Goal: Information Seeking & Learning: Learn about a topic

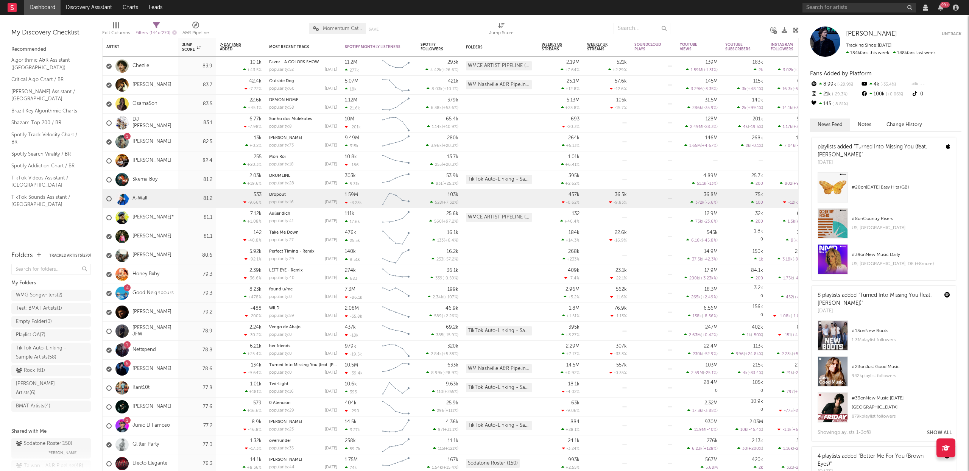
click at [144, 199] on link "A-Wall" at bounding box center [139, 198] width 15 height 6
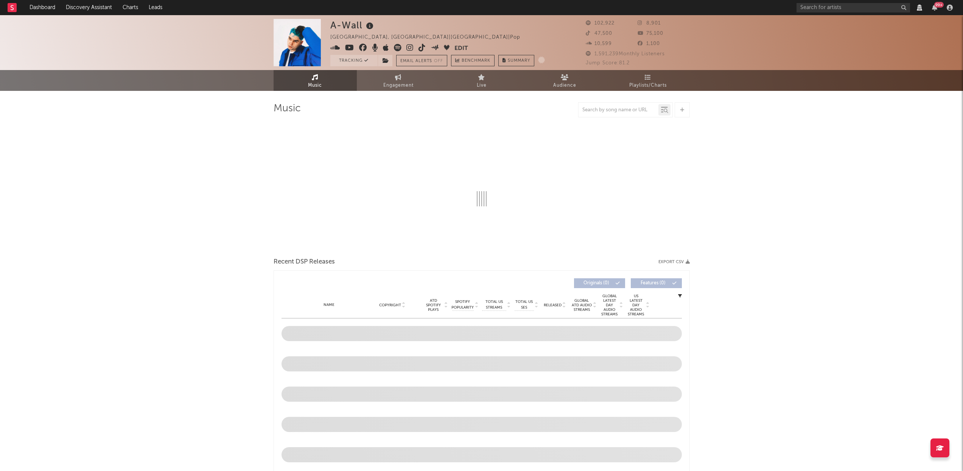
scroll to position [142, 0]
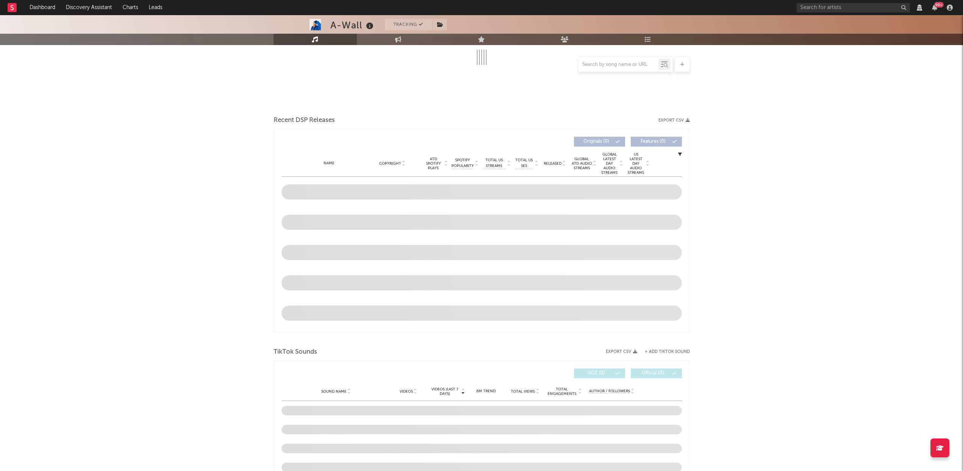
select select "View all"
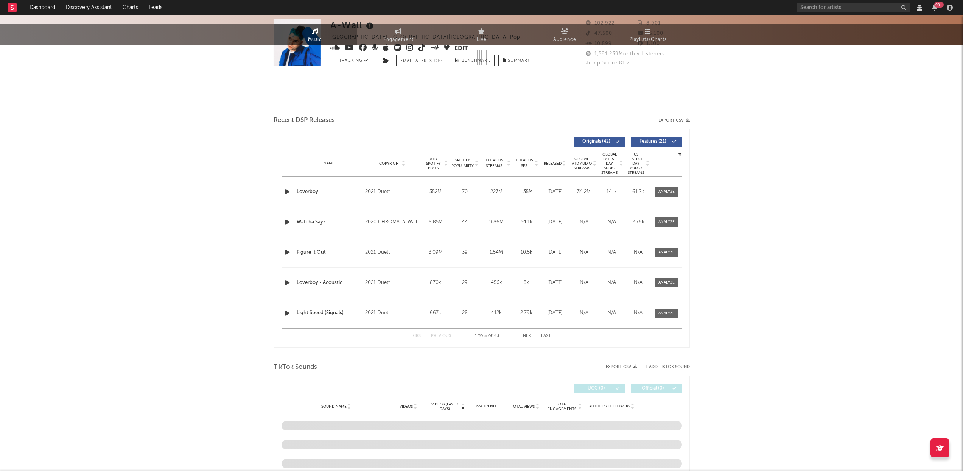
scroll to position [0, 0]
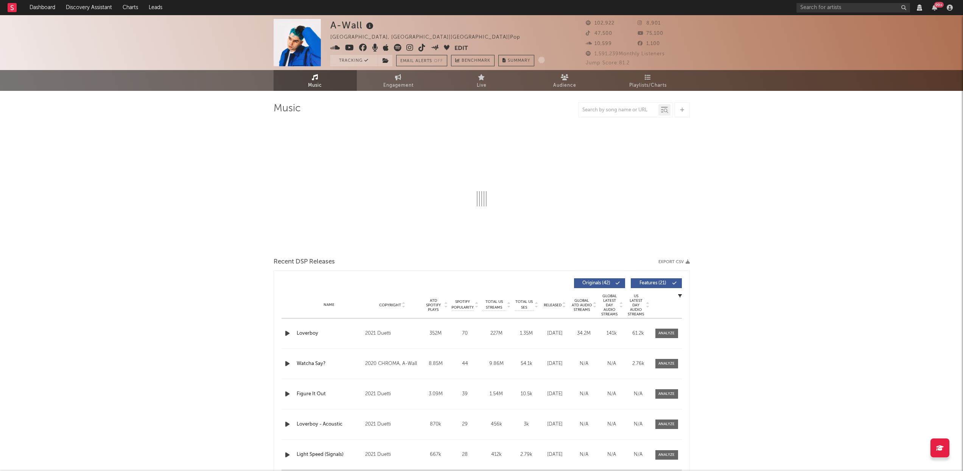
select select "View all"
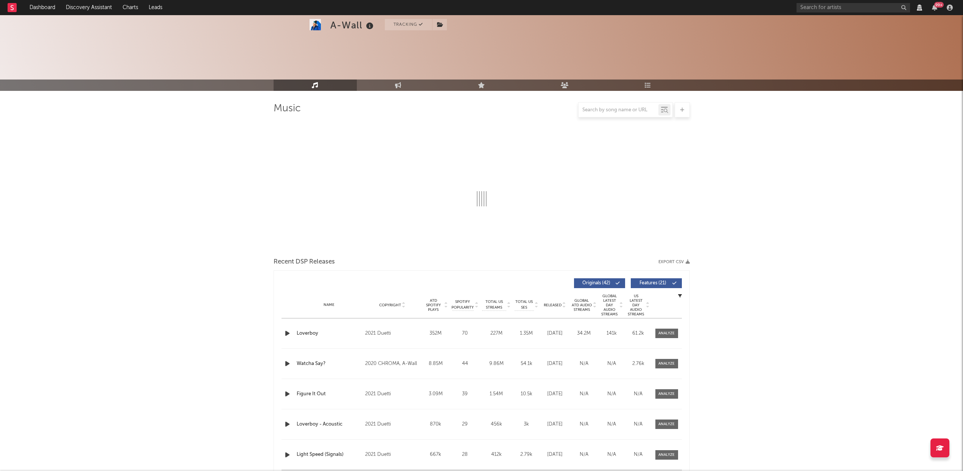
select select "View all"
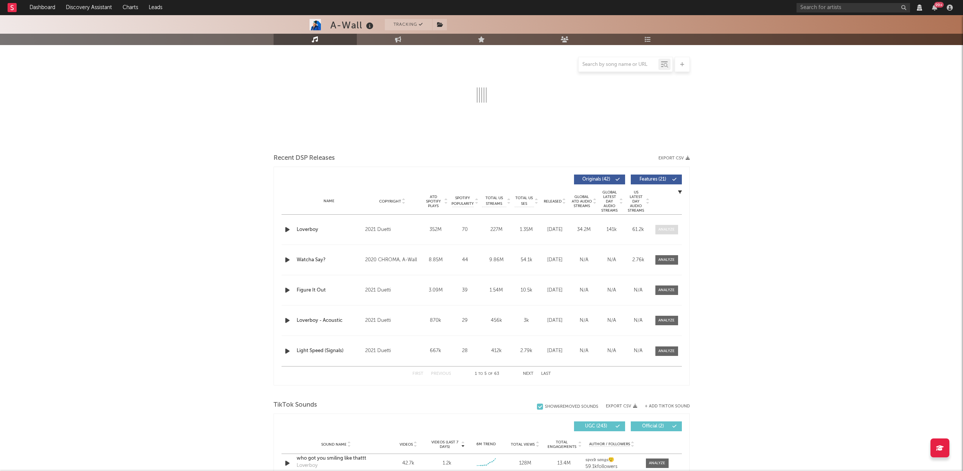
click at [670, 228] on div at bounding box center [667, 230] width 16 height 6
select select "View all"
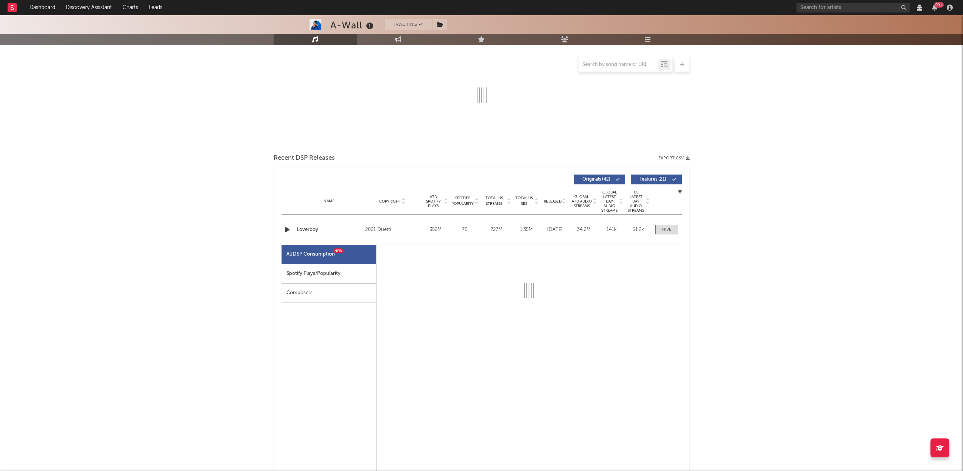
select select "6m"
select select "View all"
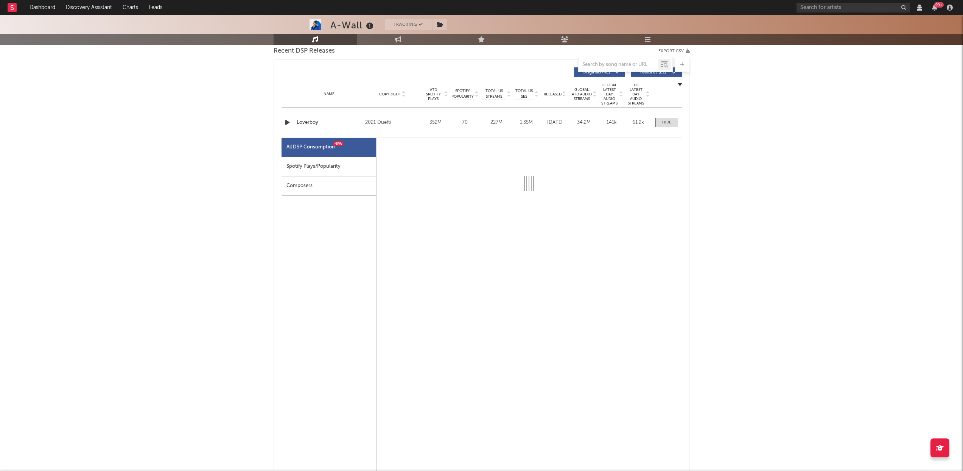
scroll to position [204, 0]
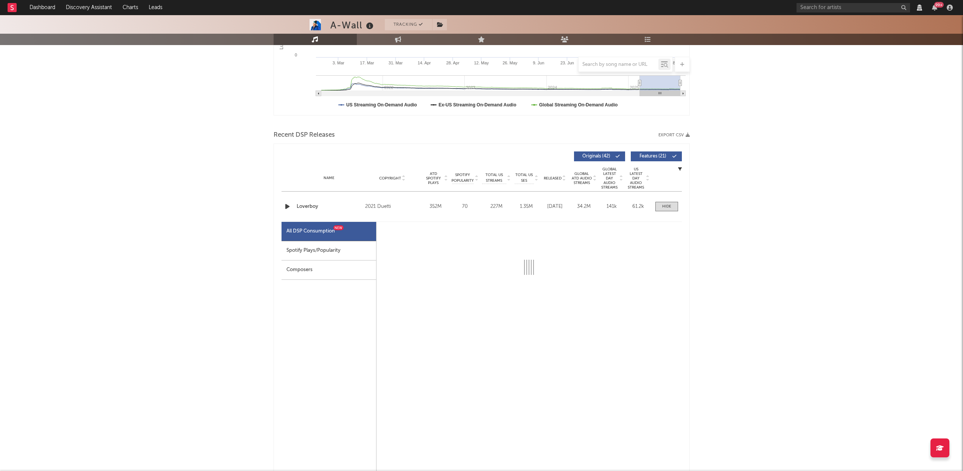
click at [351, 254] on div "Spotify Plays/Popularity" at bounding box center [329, 250] width 95 height 19
select select "6m"
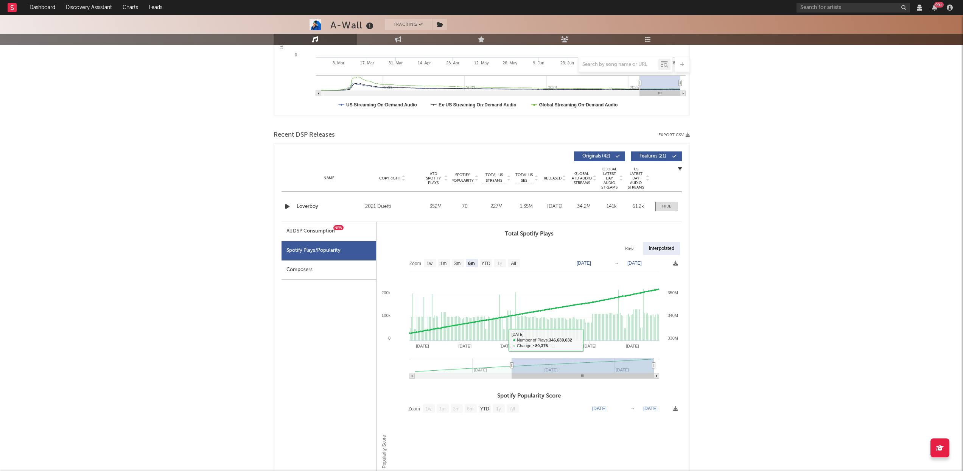
scroll to position [364, 0]
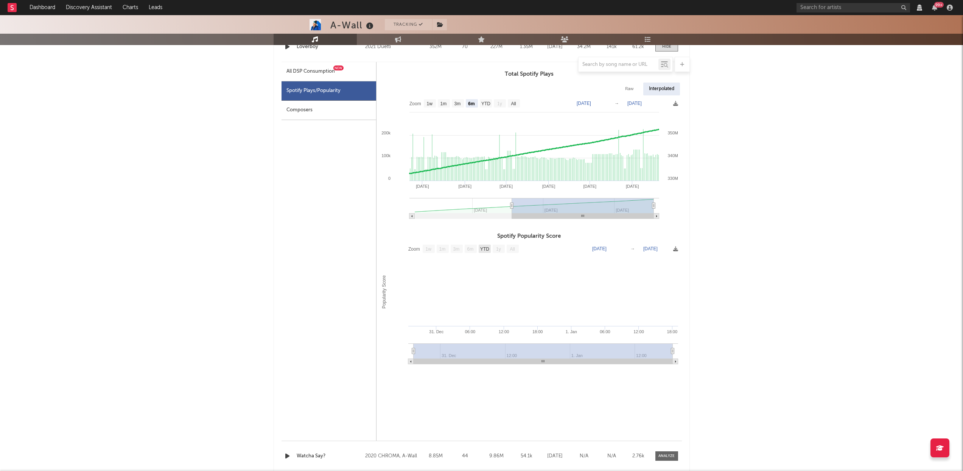
click at [482, 252] on text "YTD" at bounding box center [484, 248] width 9 height 5
select select "YTD"
type input "1969-12-31"
type input "1970-01-02"
type input "1969-12-30"
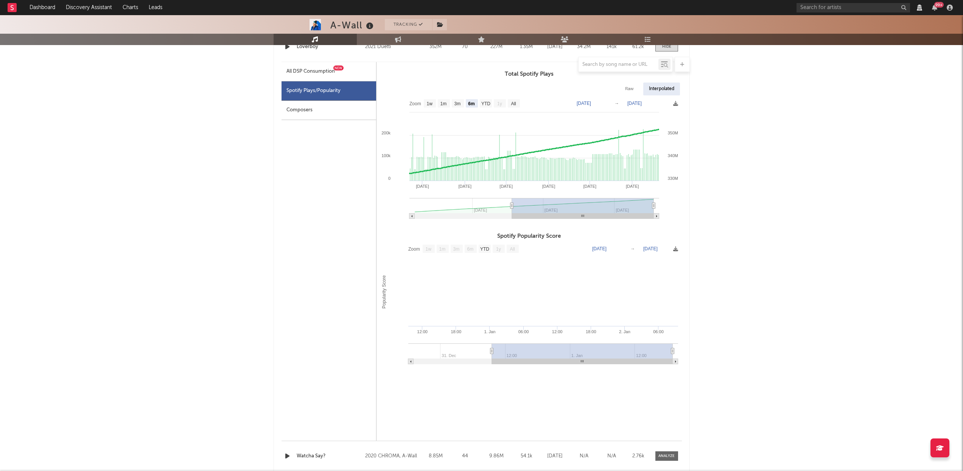
type input "1970-01-01"
drag, startPoint x: 491, startPoint y: 355, endPoint x: 615, endPoint y: 361, distance: 123.9
click at [614, 360] on g at bounding box center [543, 353] width 270 height 21
drag, startPoint x: 670, startPoint y: 355, endPoint x: 540, endPoint y: 340, distance: 131.4
click at [559, 349] on rect at bounding box center [543, 350] width 259 height 15
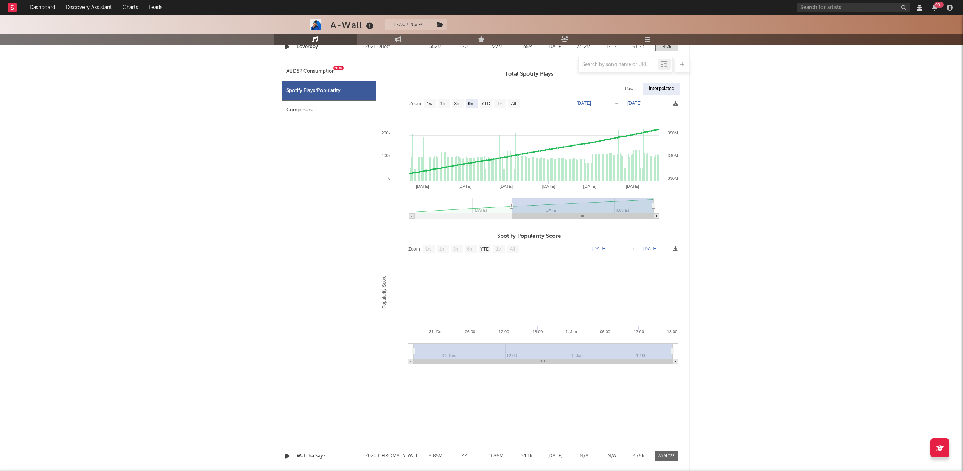
click at [316, 74] on div "All DSP Consumption New" at bounding box center [311, 71] width 48 height 9
select select "6m"
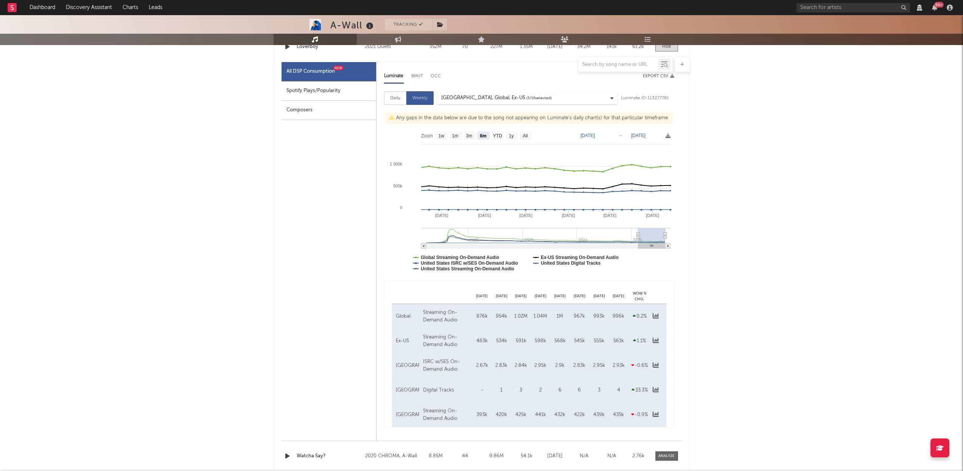
click at [314, 116] on div "Composers" at bounding box center [329, 110] width 95 height 19
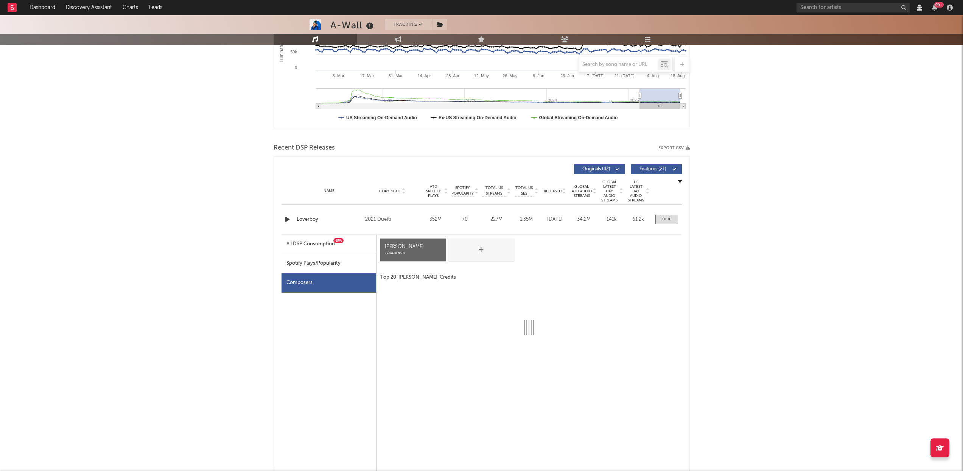
scroll to position [149, 0]
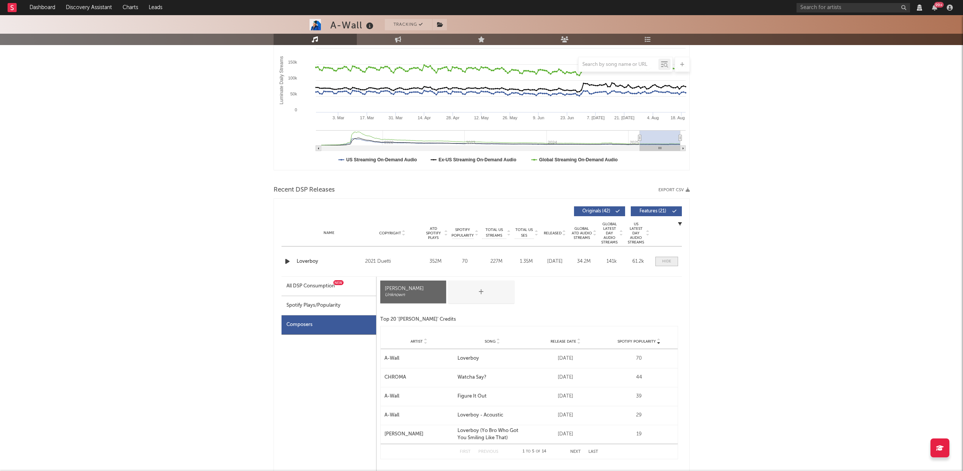
click at [674, 266] on span at bounding box center [667, 261] width 23 height 9
select select "View all"
select select "6m"
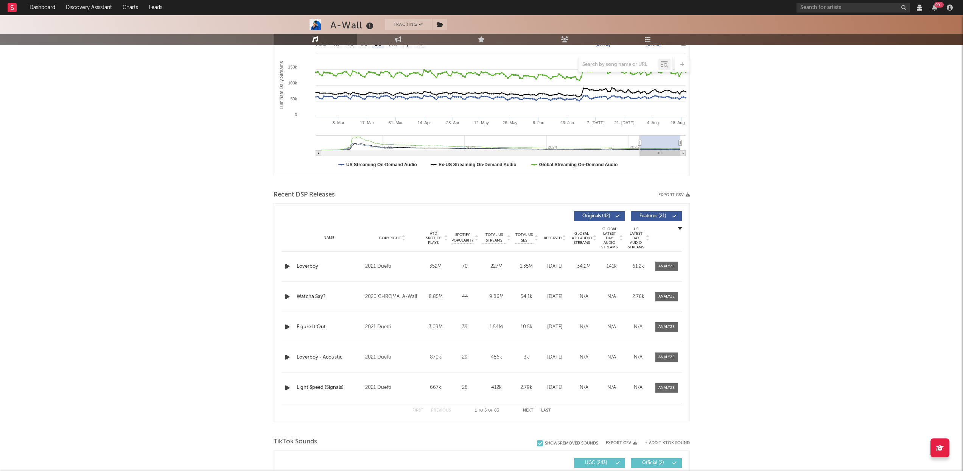
scroll to position [0, 0]
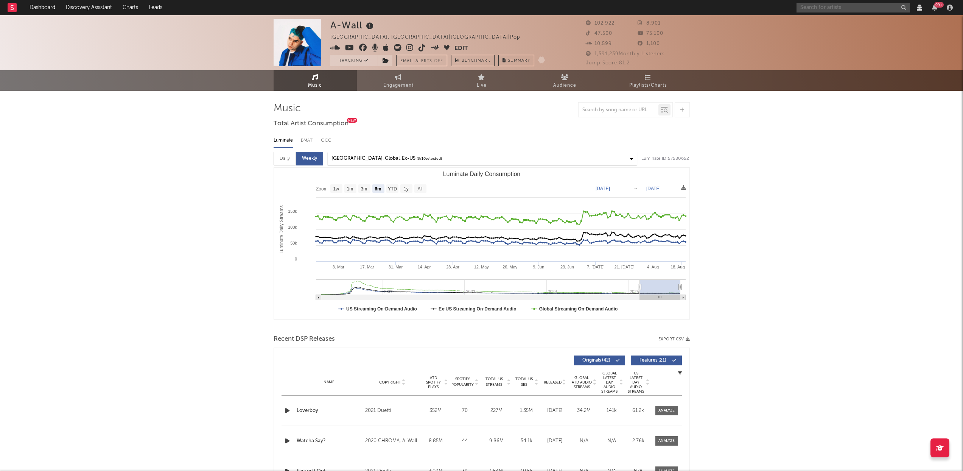
click at [832, 3] on input "text" at bounding box center [854, 7] width 114 height 9
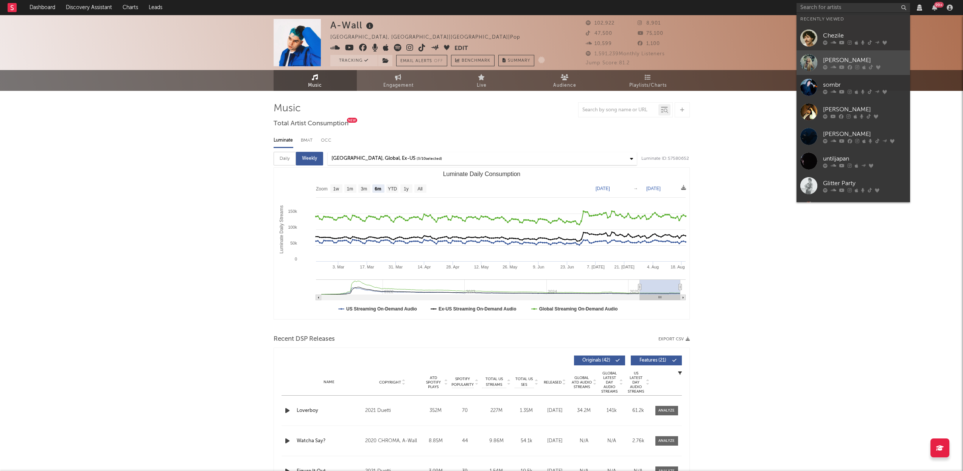
click at [838, 64] on div "[PERSON_NAME]" at bounding box center [864, 60] width 83 height 9
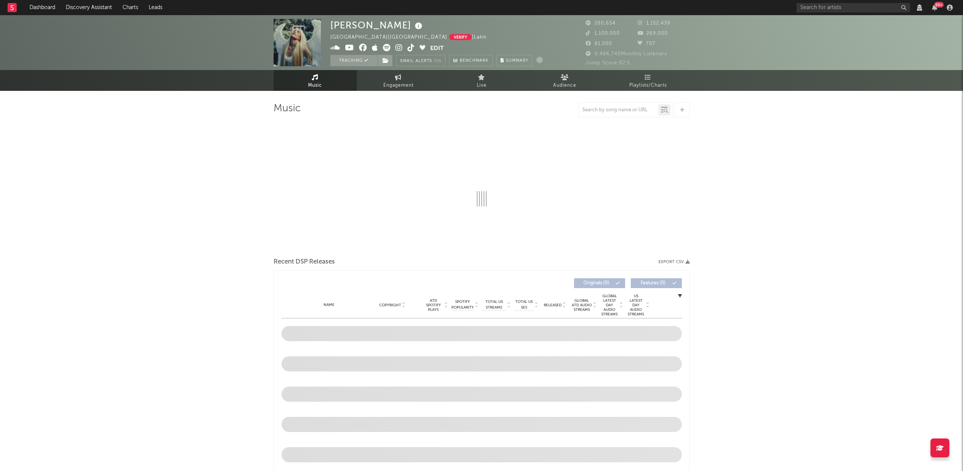
select select "View all"
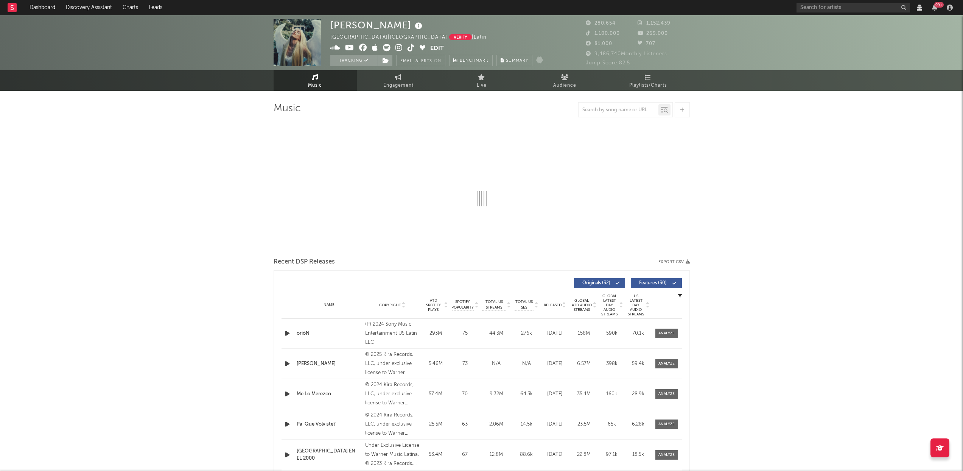
select select "View all"
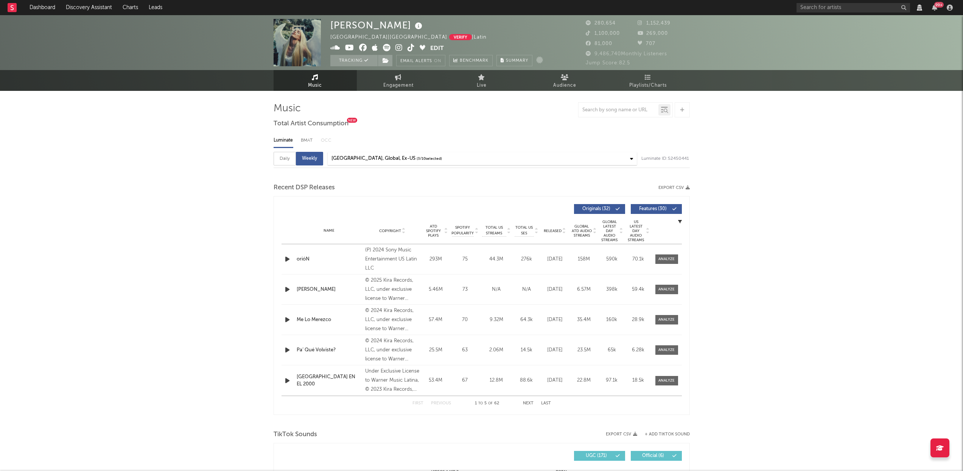
select select "6m"
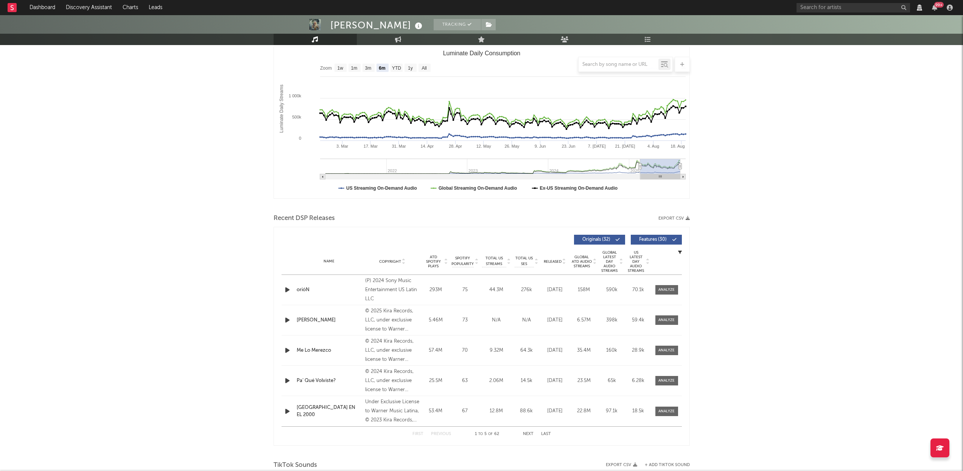
scroll to position [163, 0]
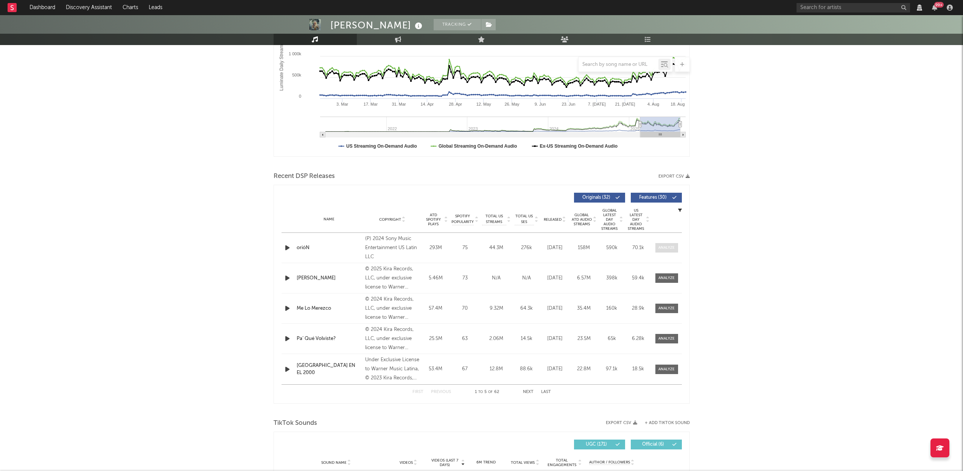
click at [665, 251] on div at bounding box center [667, 248] width 16 height 6
select select "View all"
select select "6m"
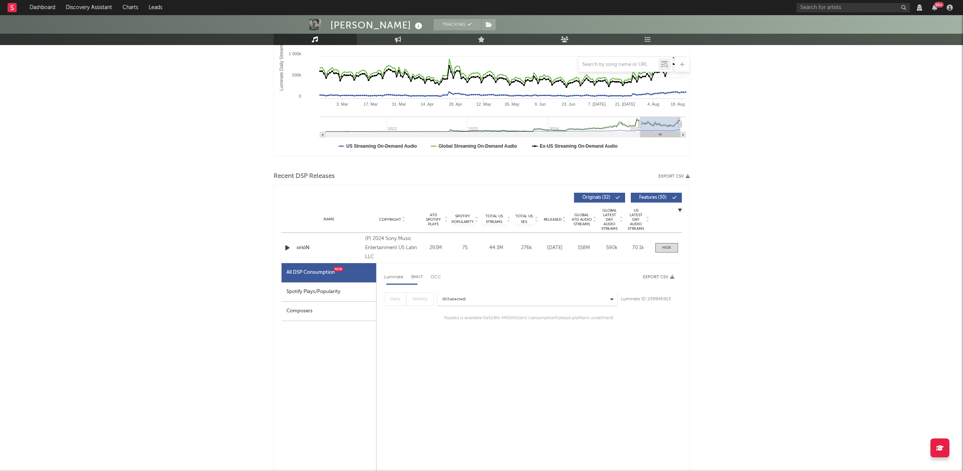
select select "6m"
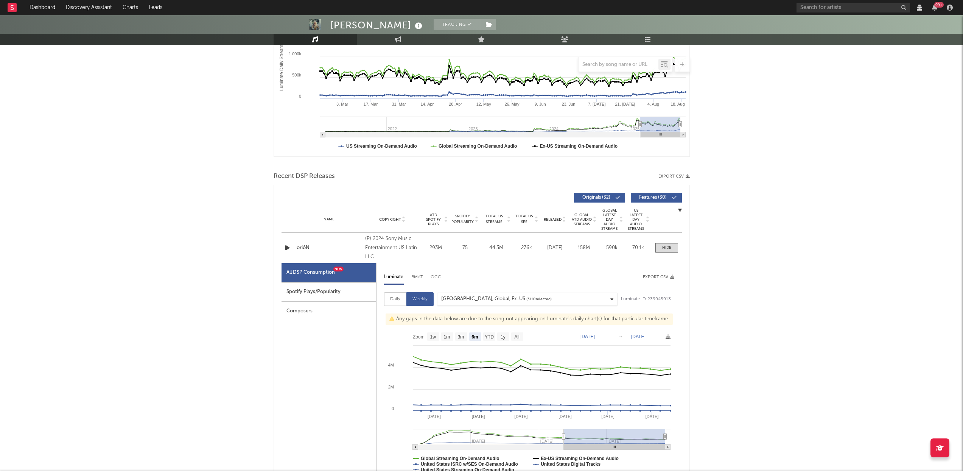
scroll to position [238, 0]
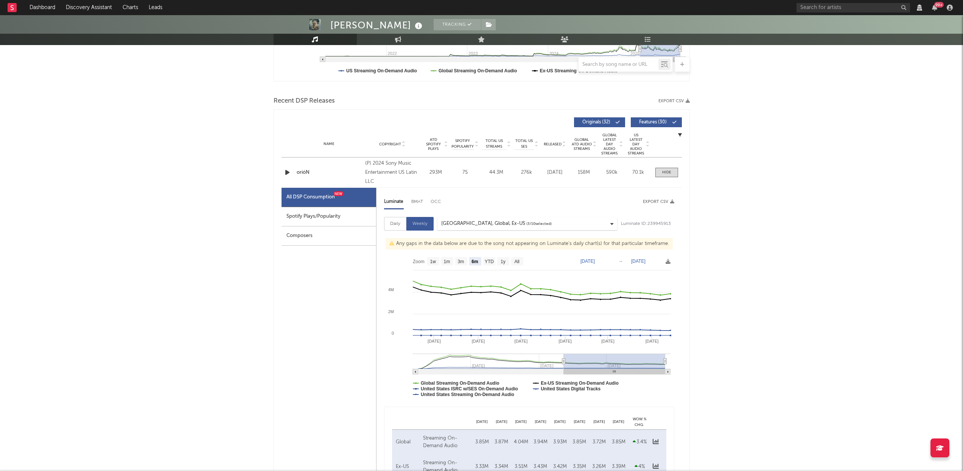
click at [342, 226] on div "Spotify Plays/Popularity" at bounding box center [329, 216] width 95 height 19
select select "6m"
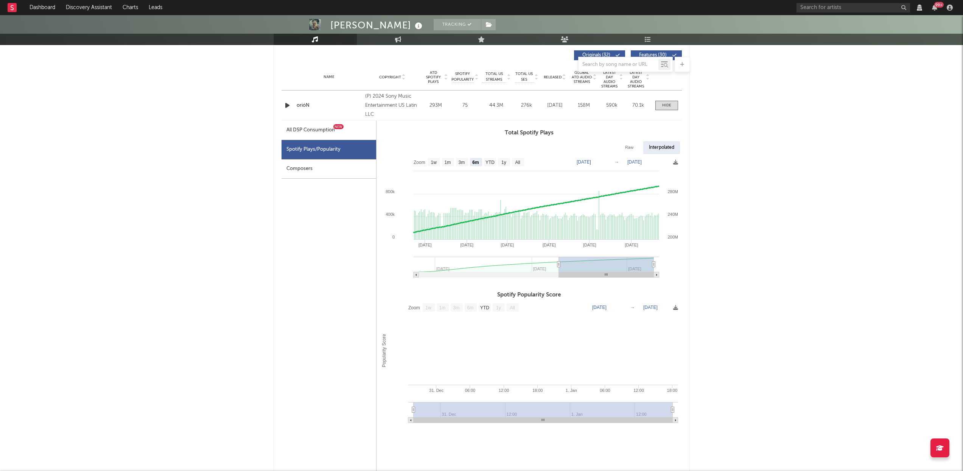
scroll to position [383, 0]
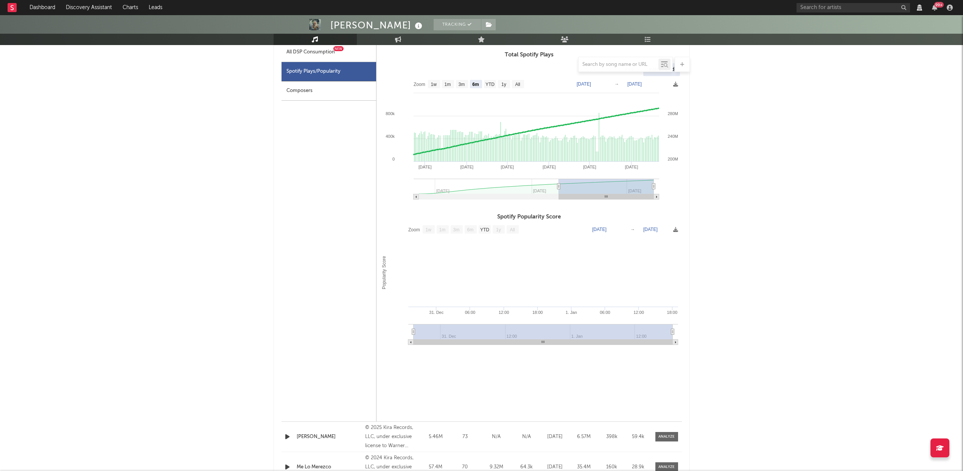
drag, startPoint x: 415, startPoint y: 336, endPoint x: 490, endPoint y: 334, distance: 75.0
click at [490, 334] on g at bounding box center [543, 334] width 270 height 21
click at [484, 232] on text "YTD" at bounding box center [484, 229] width 9 height 5
select select "YTD"
type input "1969-12-31"
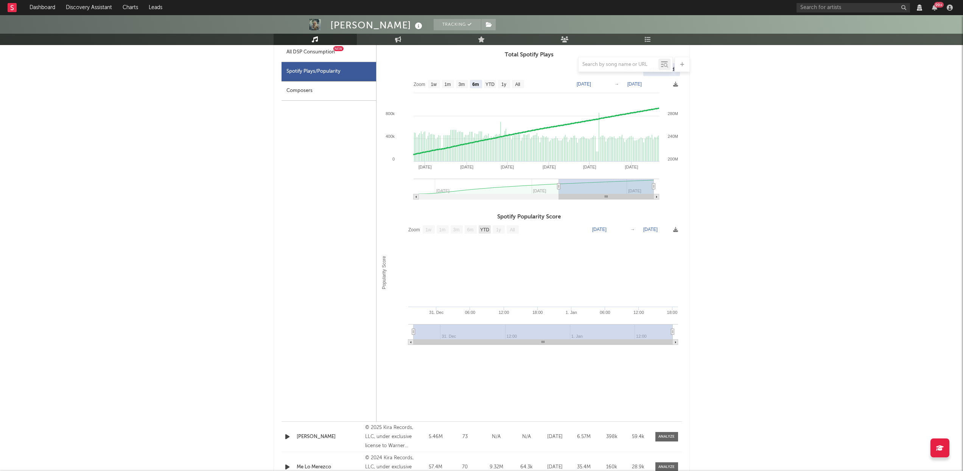
type input "1970-01-02"
click at [657, 237] on rect at bounding box center [529, 285] width 305 height 129
click at [657, 232] on text "Jan 2, 1970" at bounding box center [650, 229] width 14 height 5
click at [671, 232] on input "1970-01-02" at bounding box center [653, 230] width 35 height 8
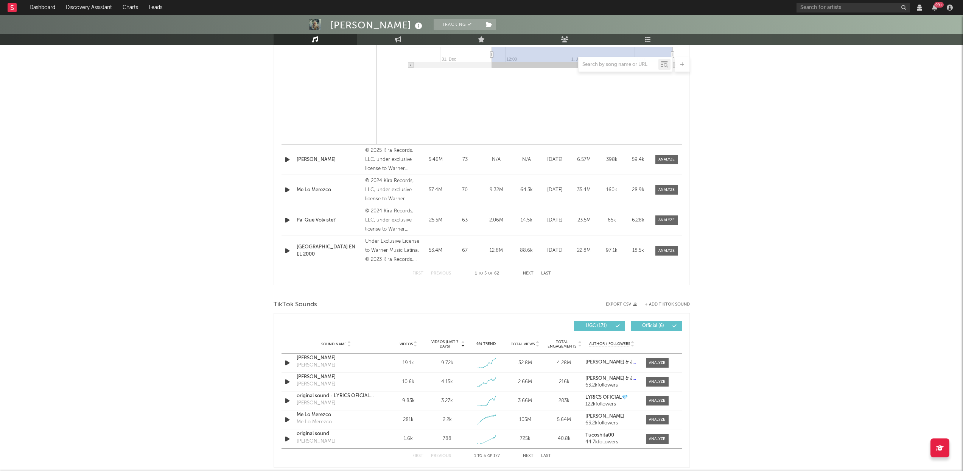
scroll to position [707, 0]
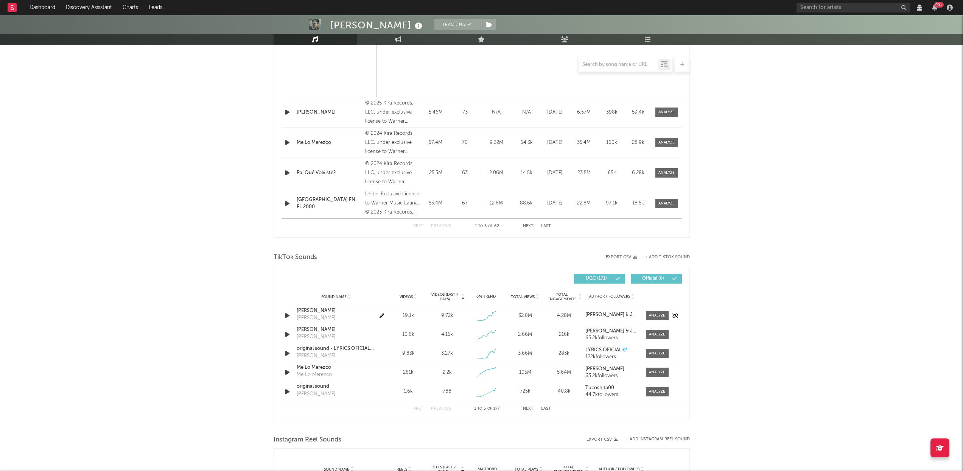
drag, startPoint x: 660, startPoint y: 323, endPoint x: 598, endPoint y: 319, distance: 62.2
click at [660, 320] on span at bounding box center [657, 315] width 23 height 9
select select "View all"
select select "6m"
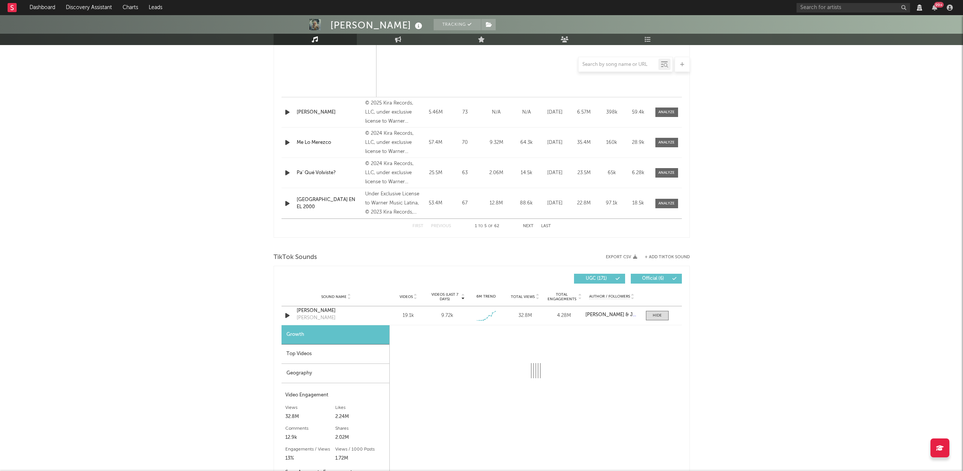
select select "1w"
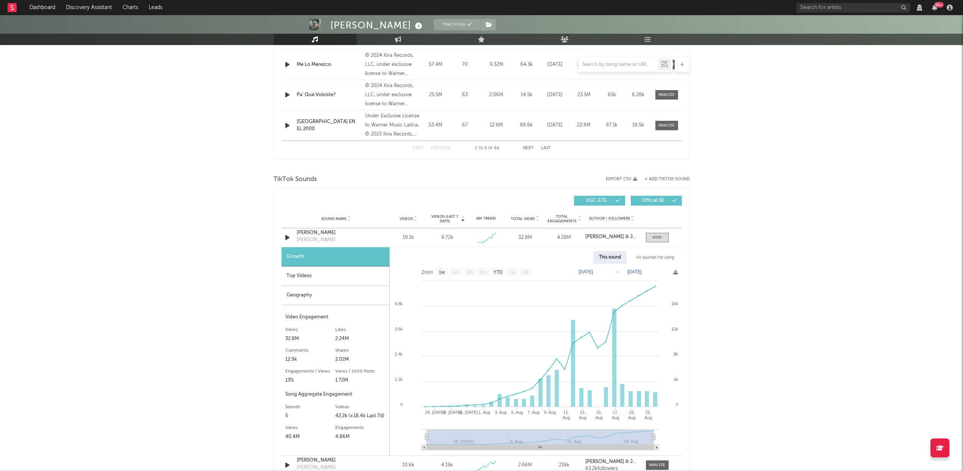
scroll to position [809, 0]
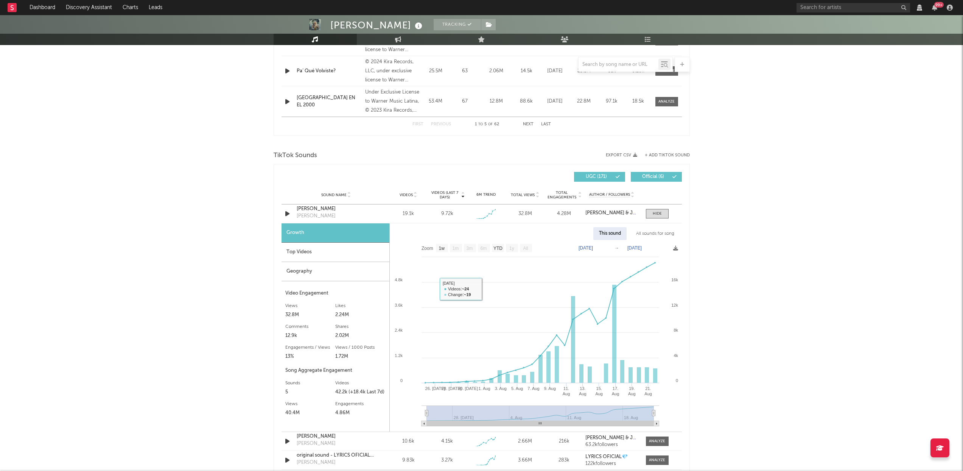
click at [310, 257] on div "Top Videos" at bounding box center [336, 252] width 108 height 19
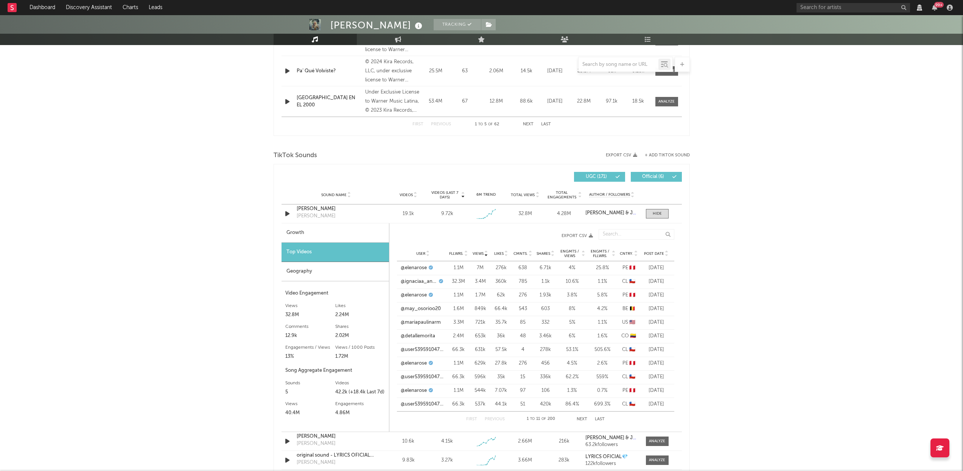
click at [323, 232] on div "Growth" at bounding box center [335, 232] width 107 height 19
select select "1w"
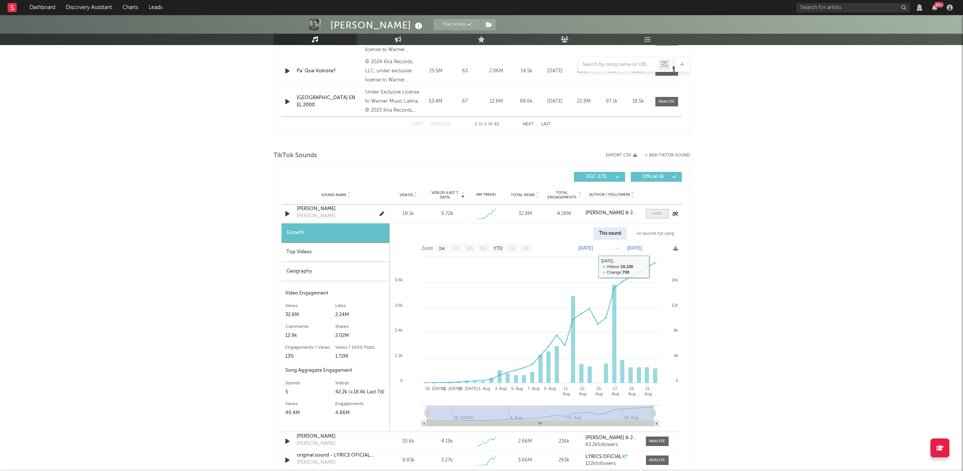
click at [651, 217] on span at bounding box center [657, 213] width 23 height 9
select select "View all"
select select "6m"
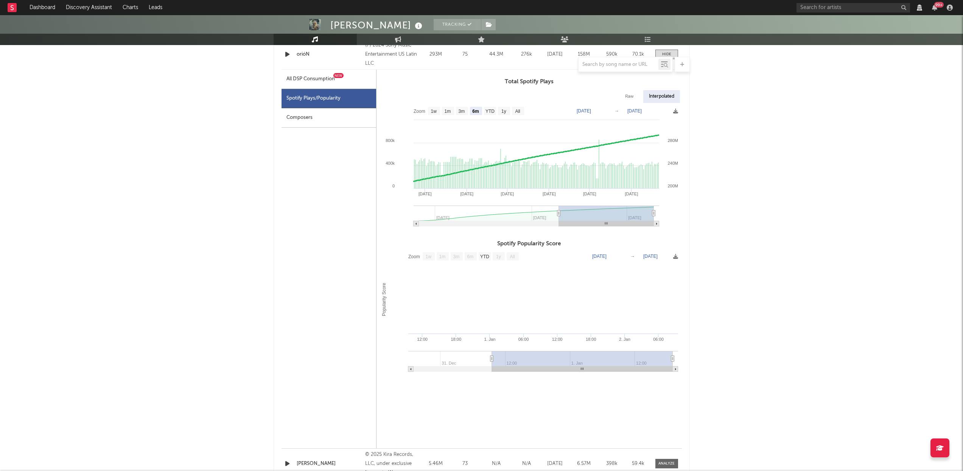
scroll to position [171, 0]
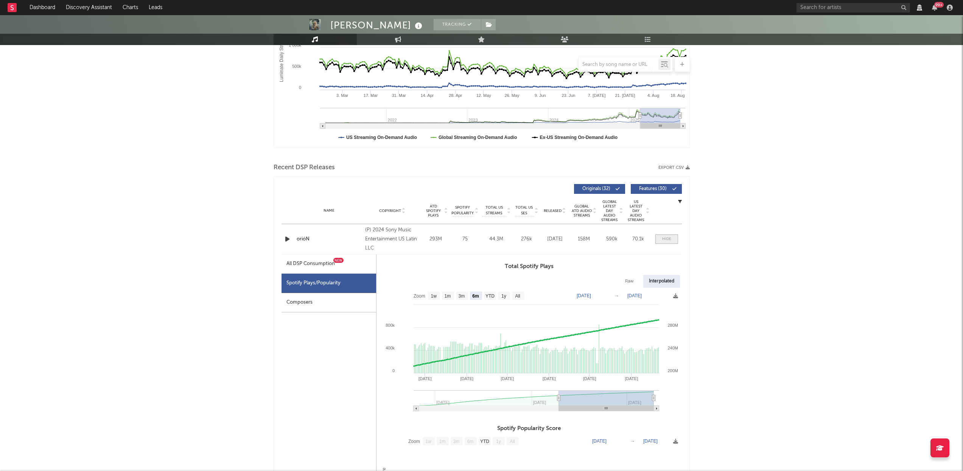
click at [664, 241] on div at bounding box center [666, 239] width 9 height 6
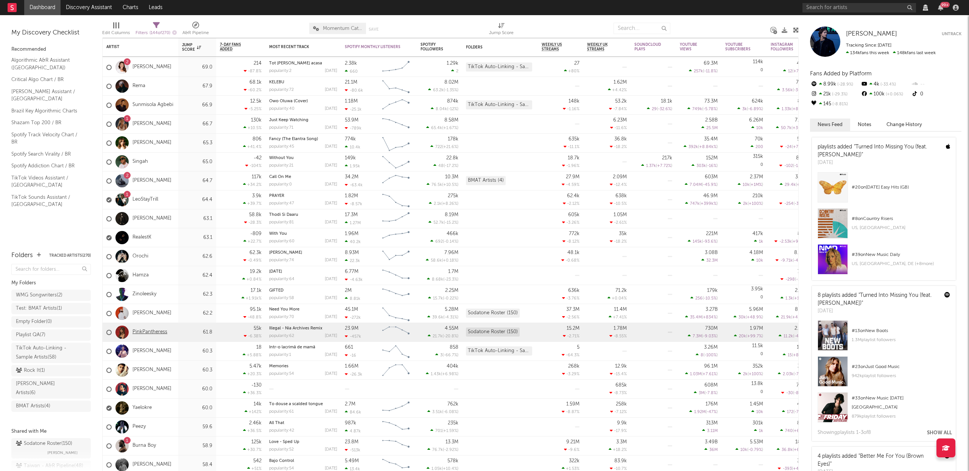
click at [151, 333] on link "PinkPantheress" at bounding box center [149, 332] width 35 height 6
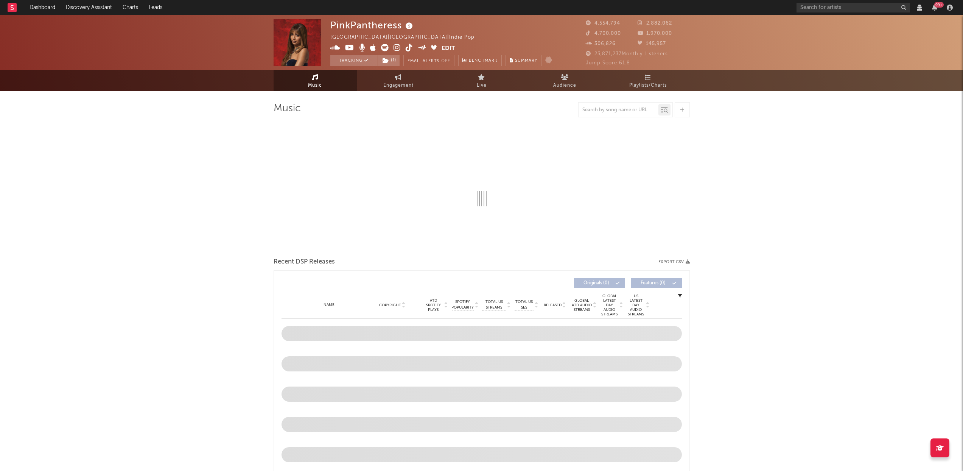
select select "View all"
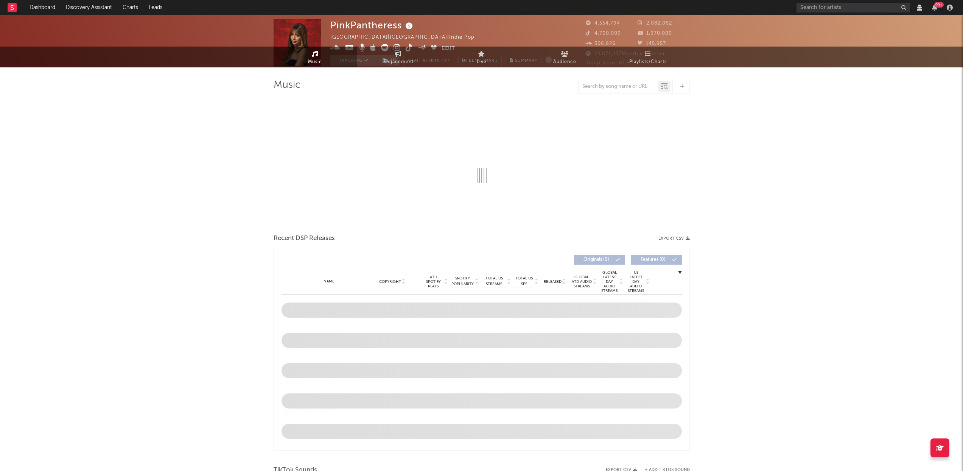
select select "View all"
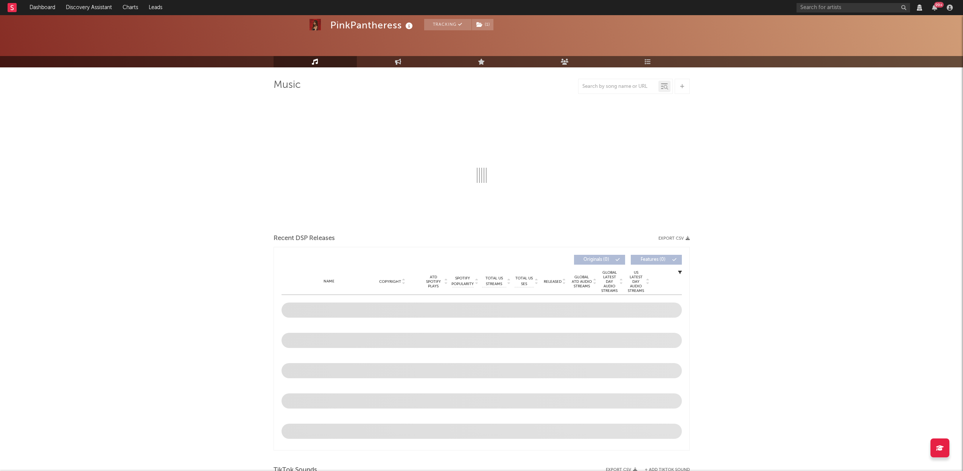
scroll to position [40, 0]
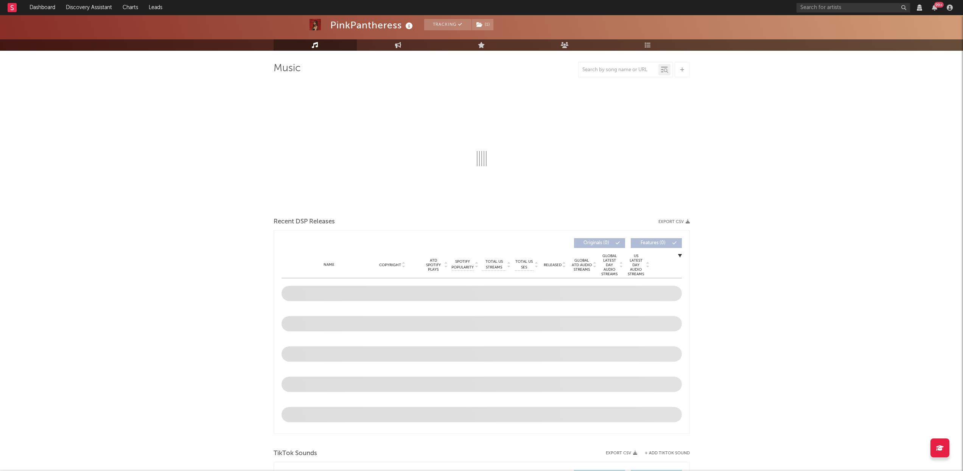
select select "View all"
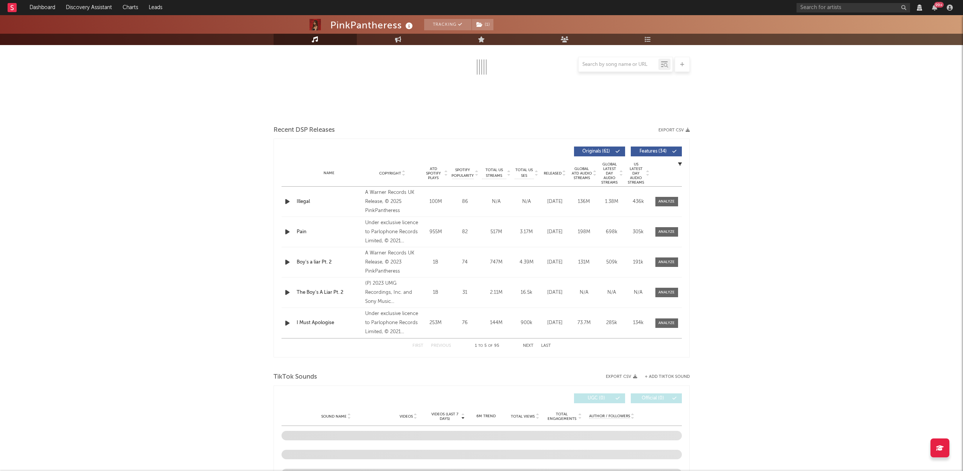
scroll to position [174, 0]
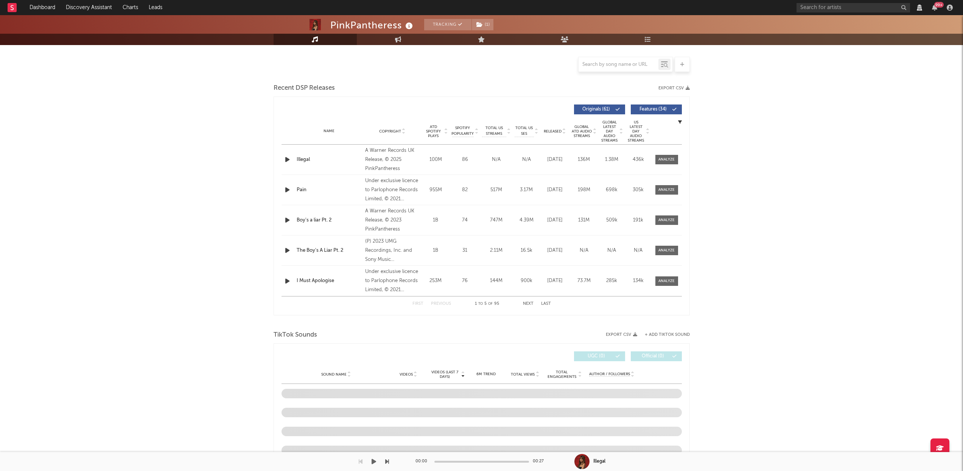
select select "6m"
select select "View all"
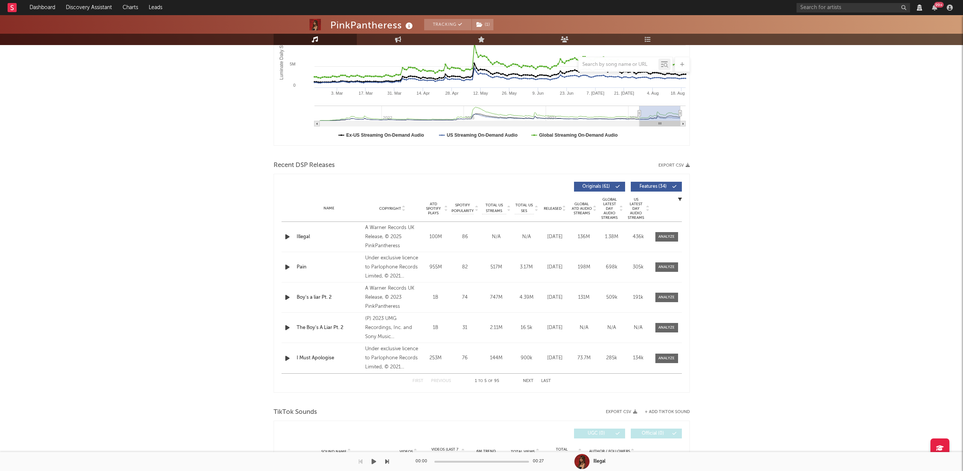
scroll to position [251, 0]
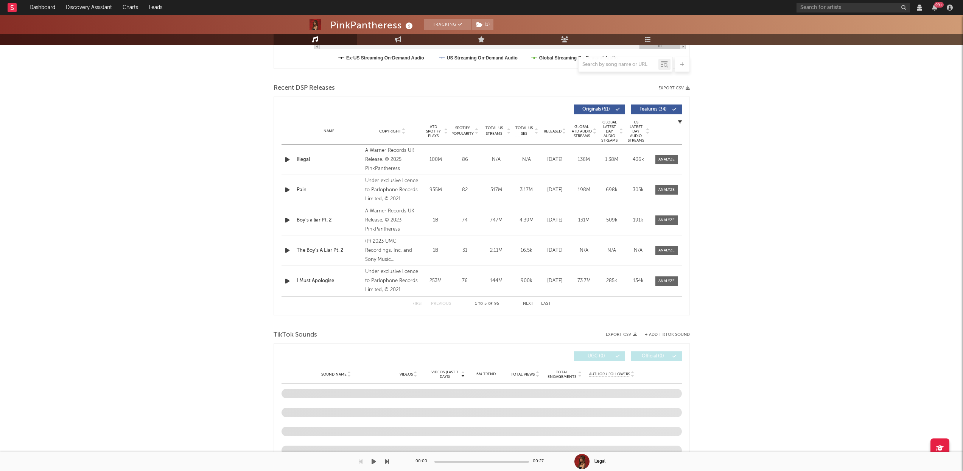
select select "View all"
select select "6m"
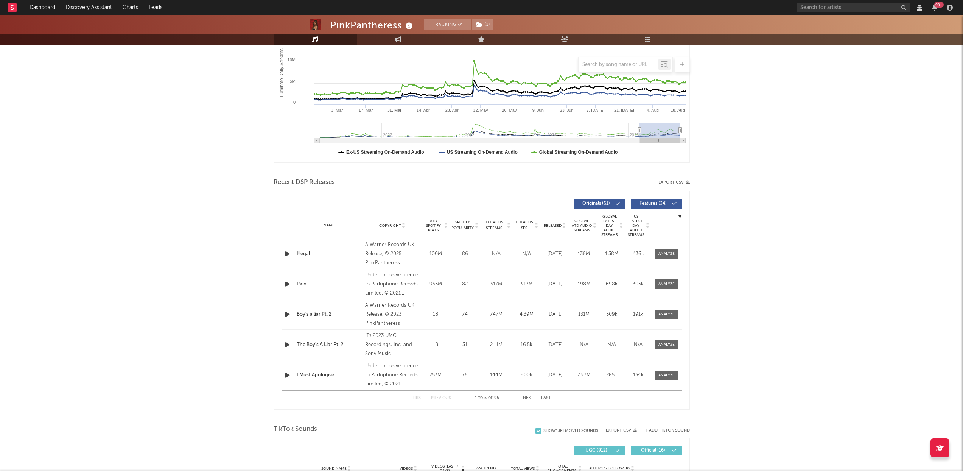
scroll to position [0, 0]
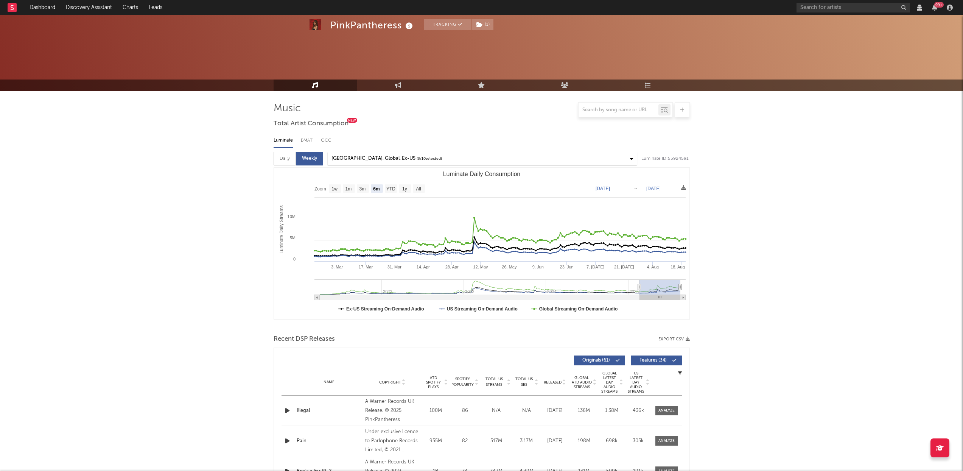
select select "View all"
select select "6m"
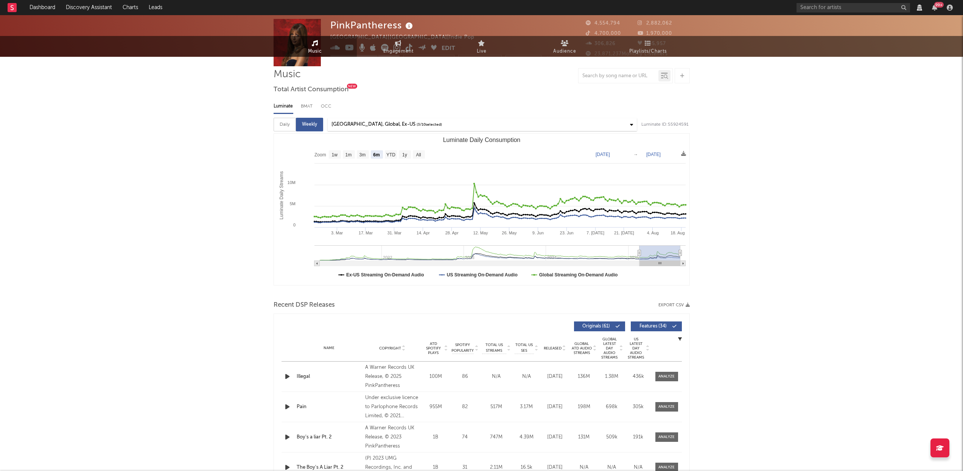
scroll to position [202, 0]
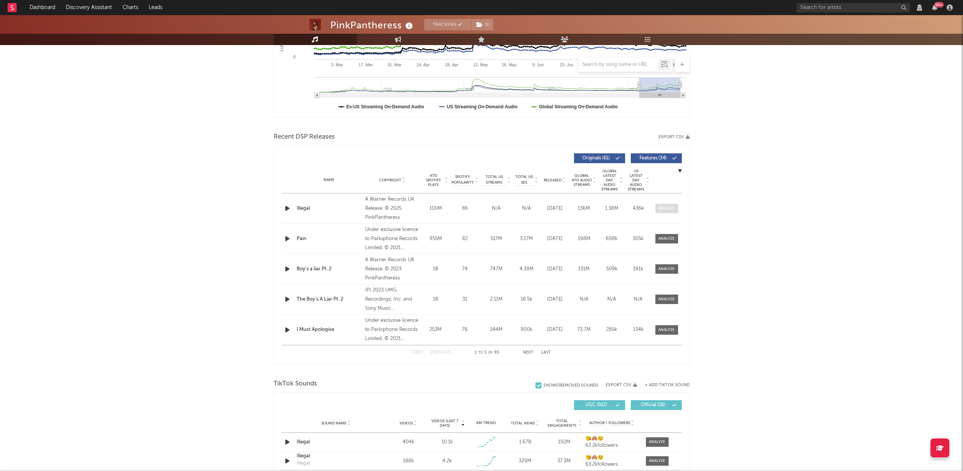
click at [668, 209] on div at bounding box center [667, 209] width 16 height 6
select select "View all"
select select "6m"
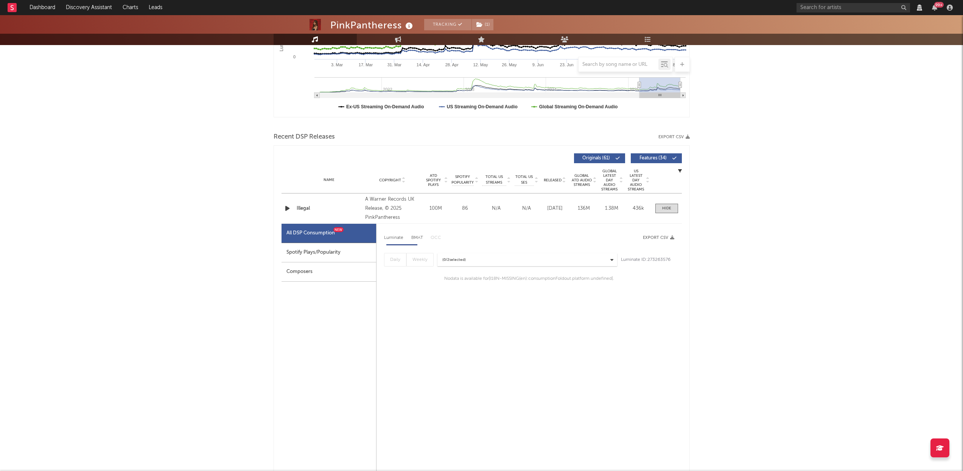
select select "1w"
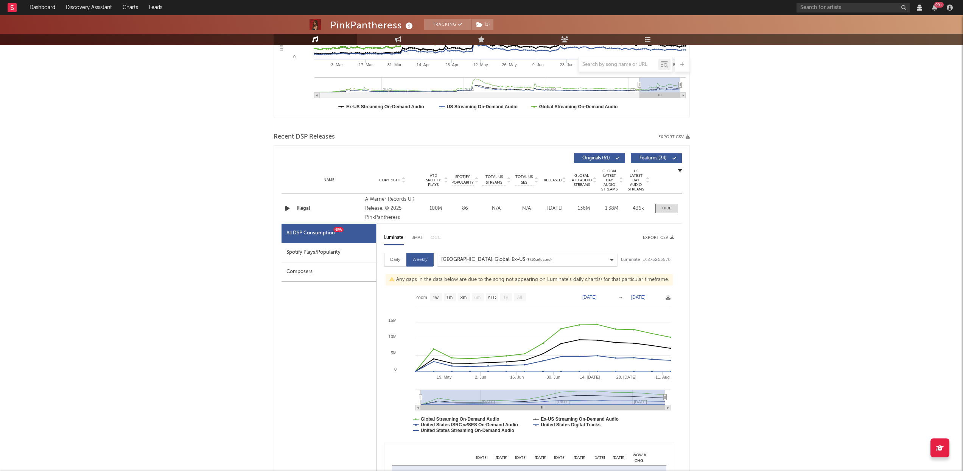
scroll to position [291, 0]
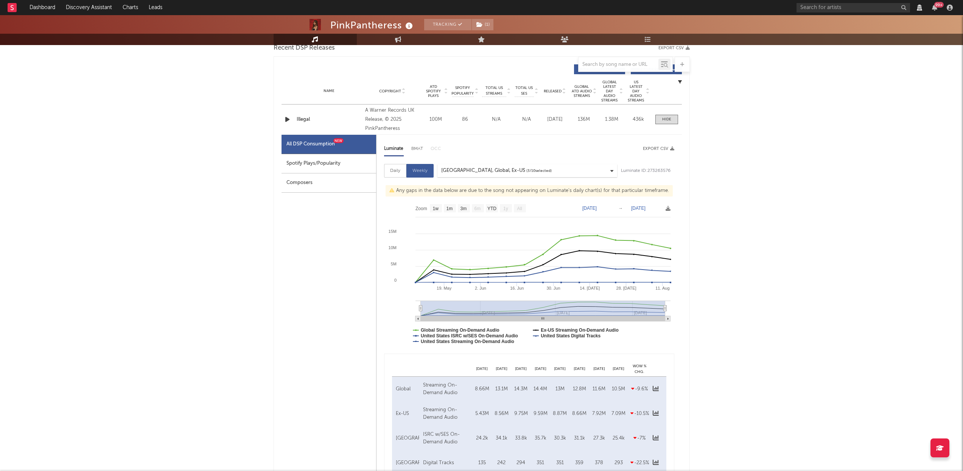
click at [342, 162] on div "Spotify Plays/Popularity" at bounding box center [329, 163] width 95 height 19
select select "1w"
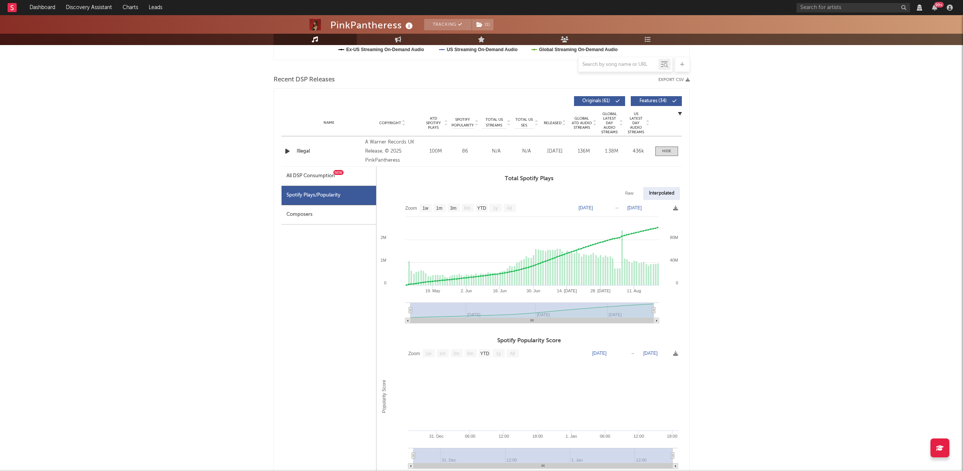
scroll to position [217, 0]
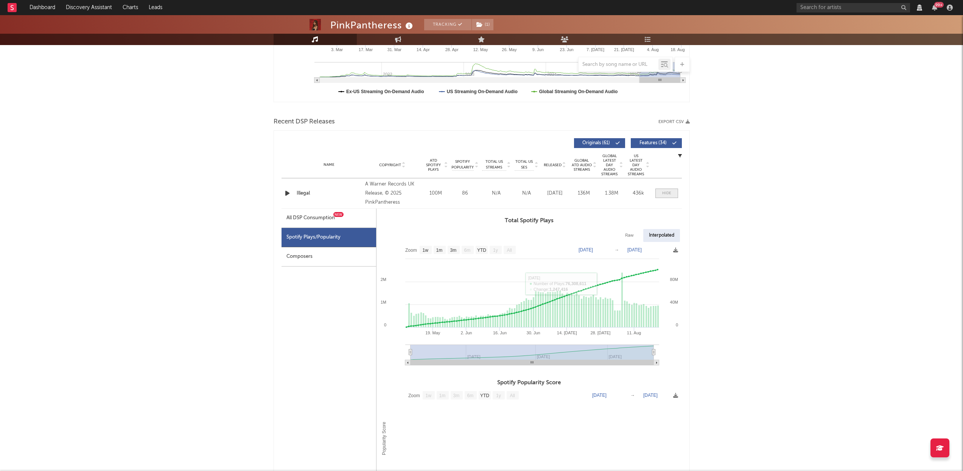
click at [660, 193] on span at bounding box center [667, 192] width 23 height 9
select select "View all"
select select "6m"
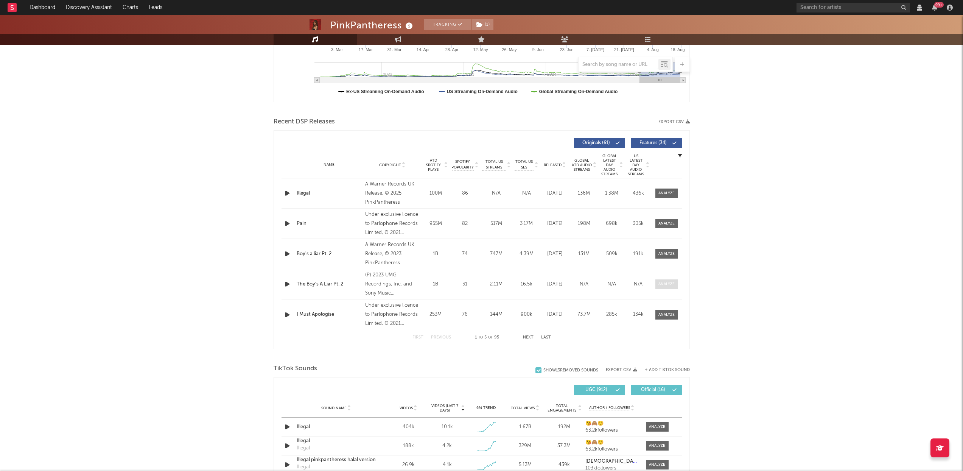
click at [666, 280] on span at bounding box center [667, 283] width 23 height 9
select select "View all"
select select "6m"
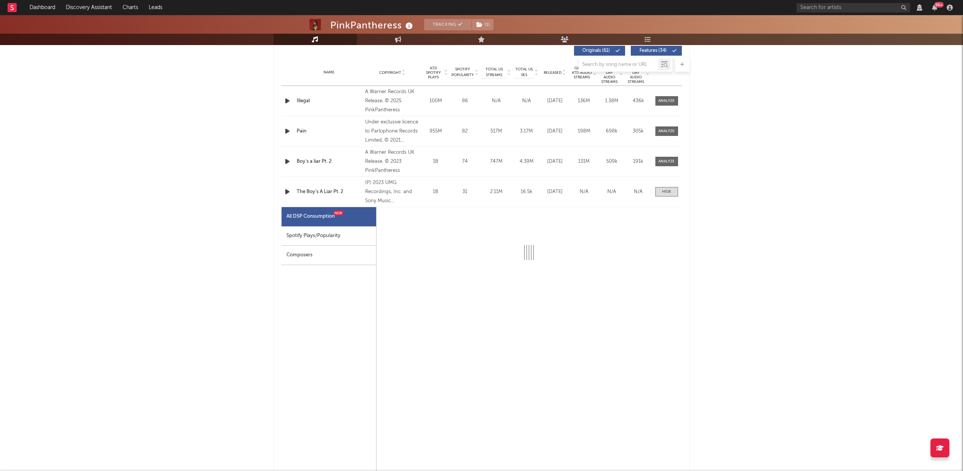
scroll to position [352, 0]
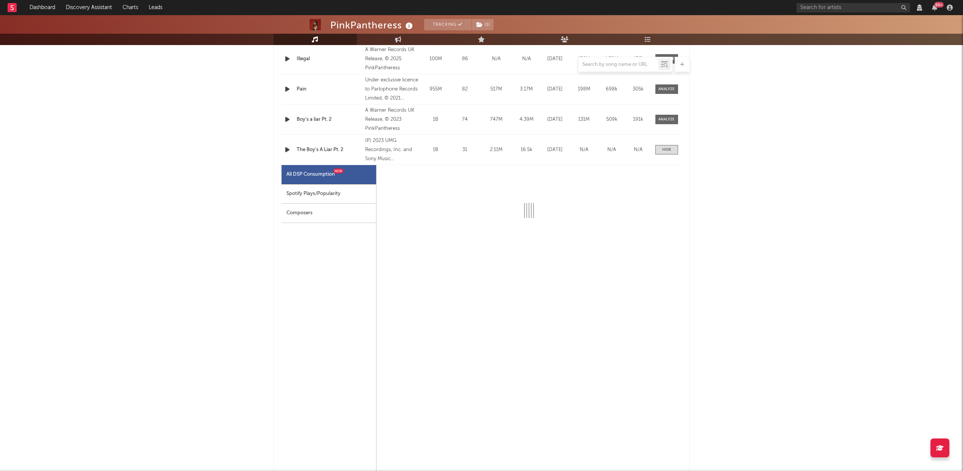
click at [344, 196] on div "Spotify Plays/Popularity" at bounding box center [329, 193] width 95 height 19
select select "6m"
select select "1w"
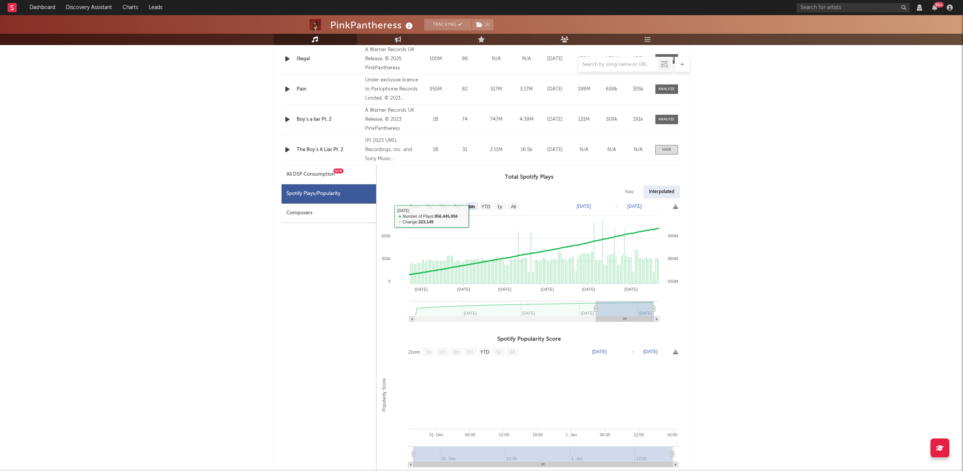
click at [313, 170] on div "All DSP Consumption New" at bounding box center [311, 174] width 48 height 9
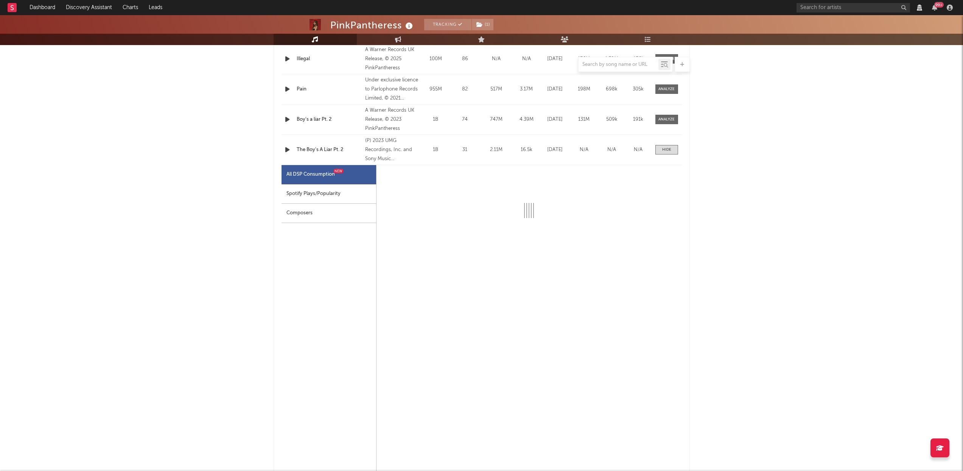
click at [327, 197] on div "Spotify Plays/Popularity" at bounding box center [329, 193] width 95 height 19
select select "6m"
select select "1w"
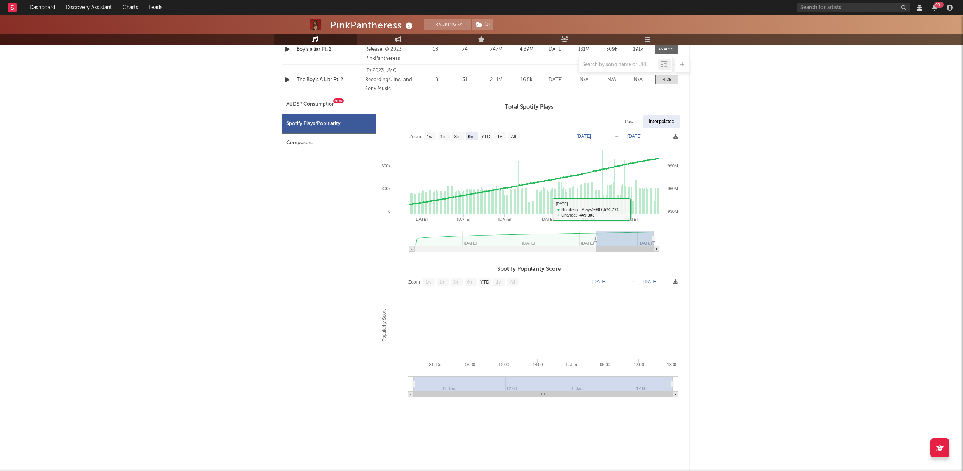
scroll to position [338, 0]
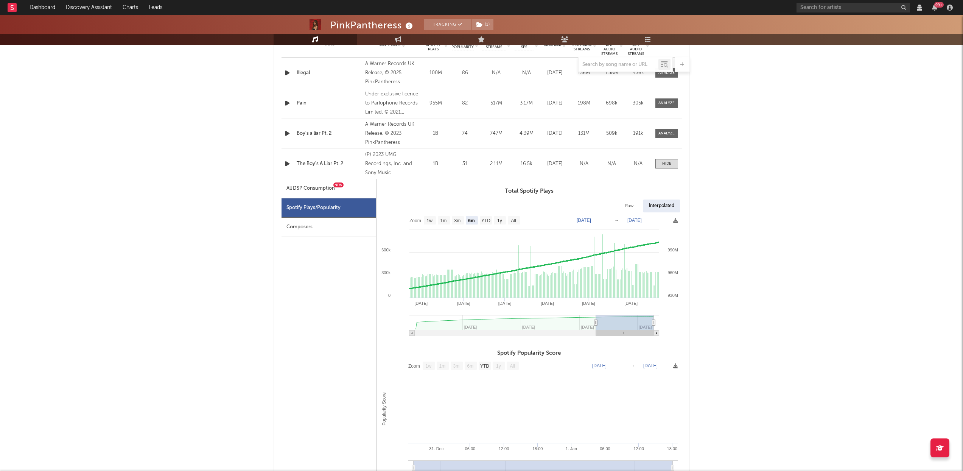
click at [294, 191] on div "All DSP Consumption New" at bounding box center [311, 188] width 48 height 9
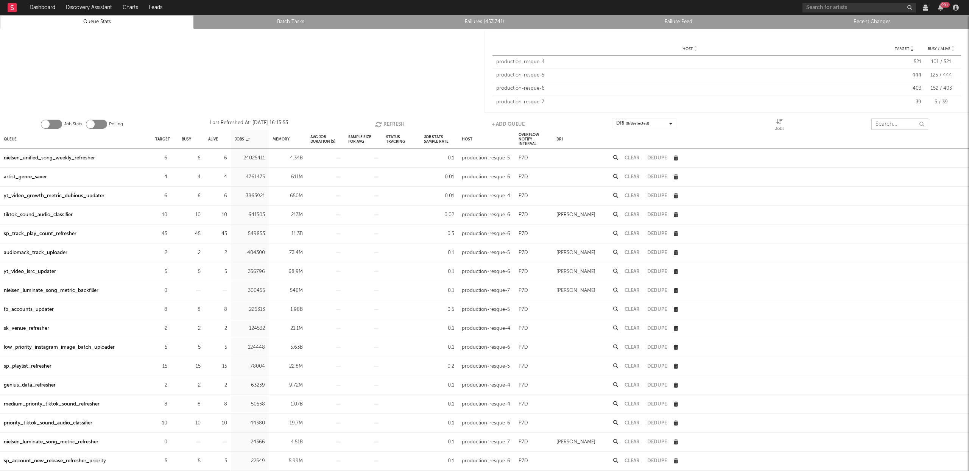
click at [889, 120] on input "text" at bounding box center [899, 123] width 57 height 11
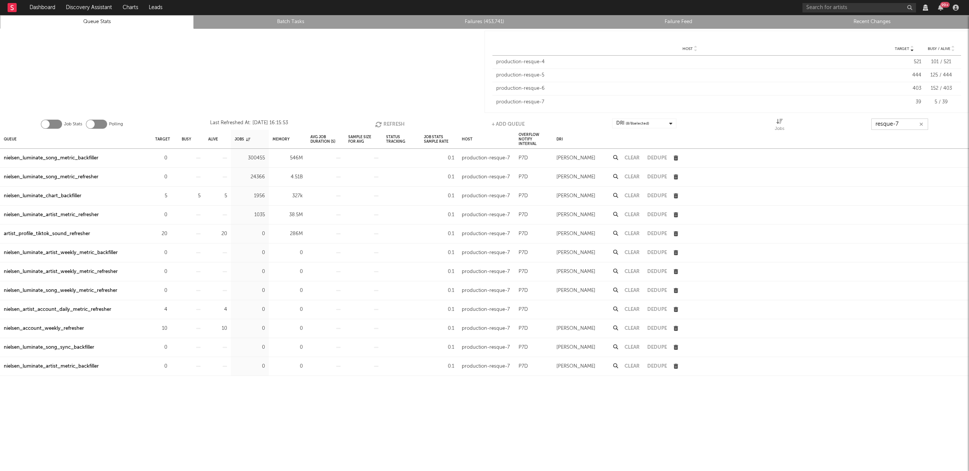
click at [382, 122] on icon "button" at bounding box center [379, 124] width 8 height 6
type input "resque-7"
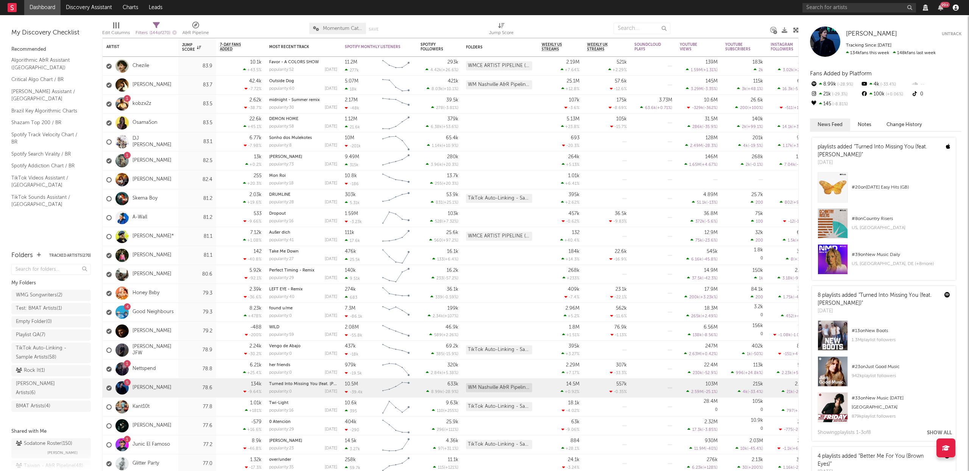
click at [956, 8] on icon "button" at bounding box center [956, 8] width 6 height 6
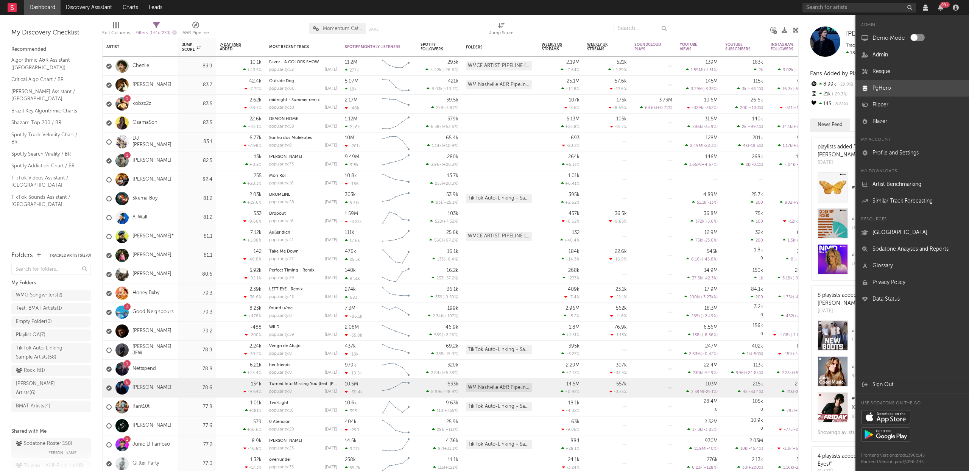
click at [885, 89] on link "PgHero" at bounding box center [912, 88] width 114 height 17
